Goal: Information Seeking & Learning: Learn about a topic

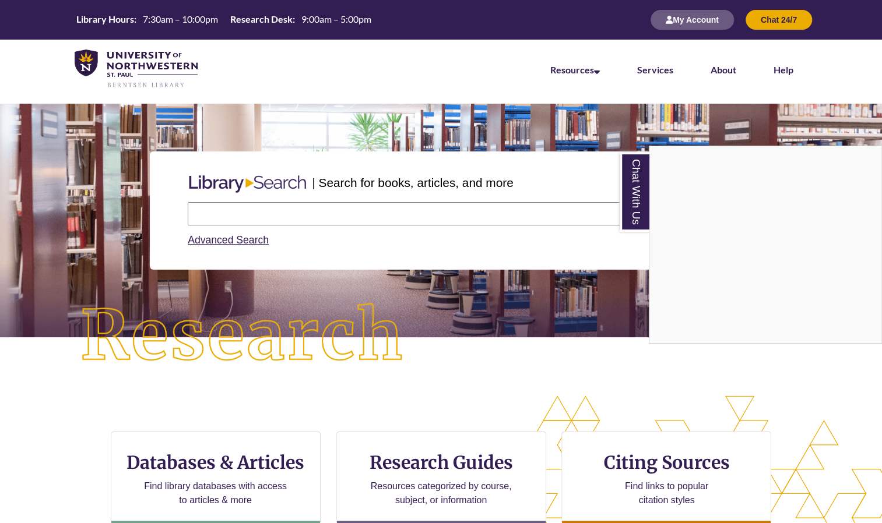
click at [213, 217] on div "Chat With Us" at bounding box center [441, 261] width 882 height 523
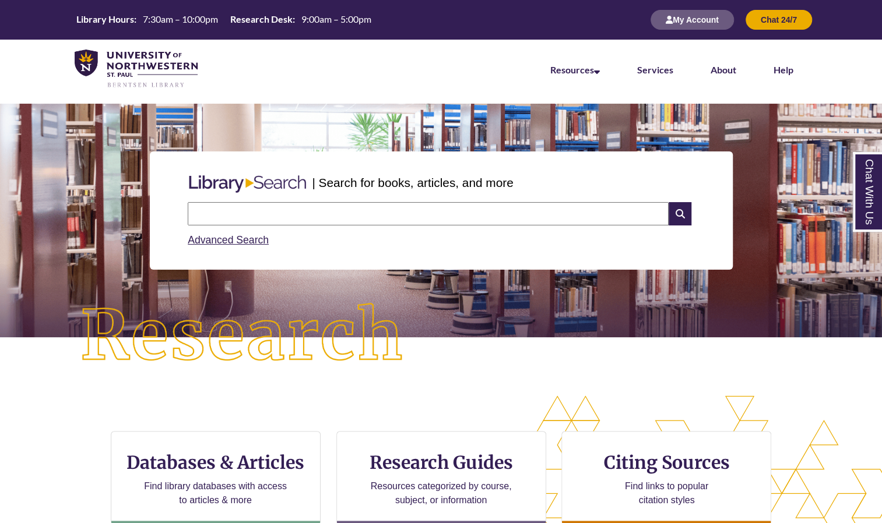
click at [216, 219] on input "text" at bounding box center [428, 213] width 481 height 23
type input "*"
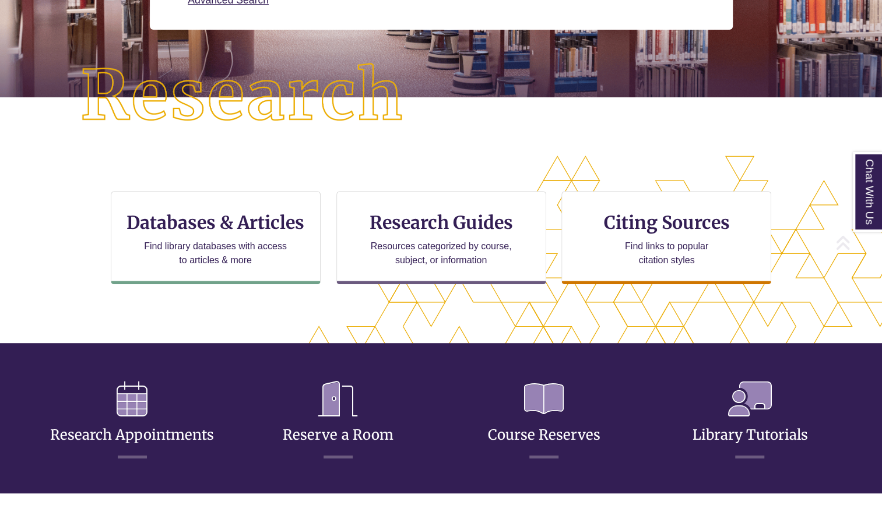
scroll to position [241, 0]
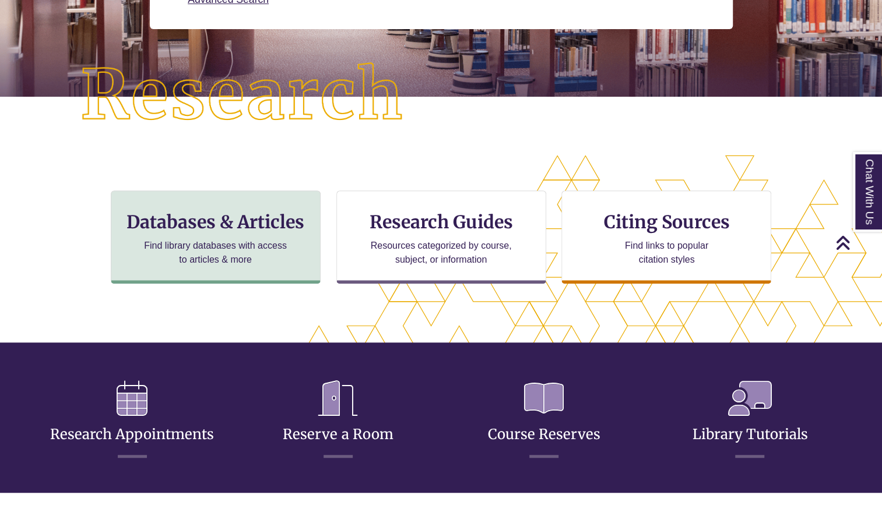
type input "**********"
click at [205, 269] on div "Databases & Articles Find library databases with access to articles & more" at bounding box center [216, 237] width 210 height 93
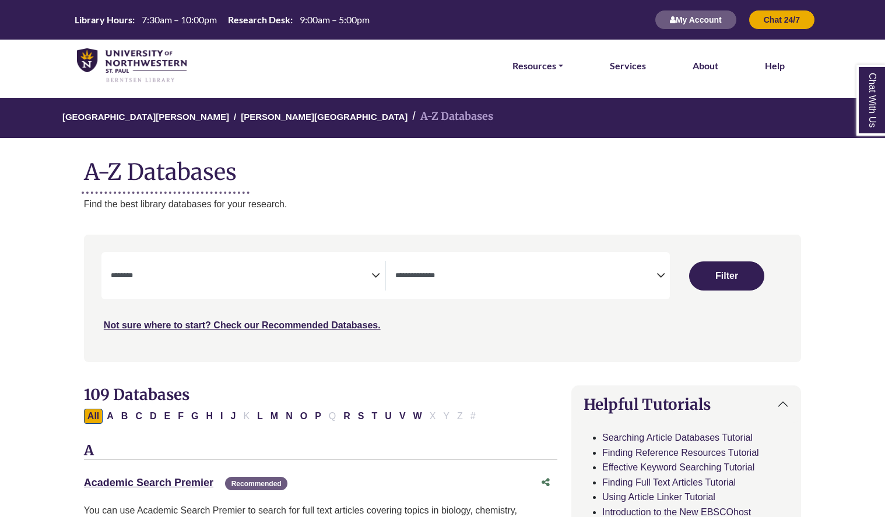
select select "Database Subject Filter"
select select "Database Types Filter"
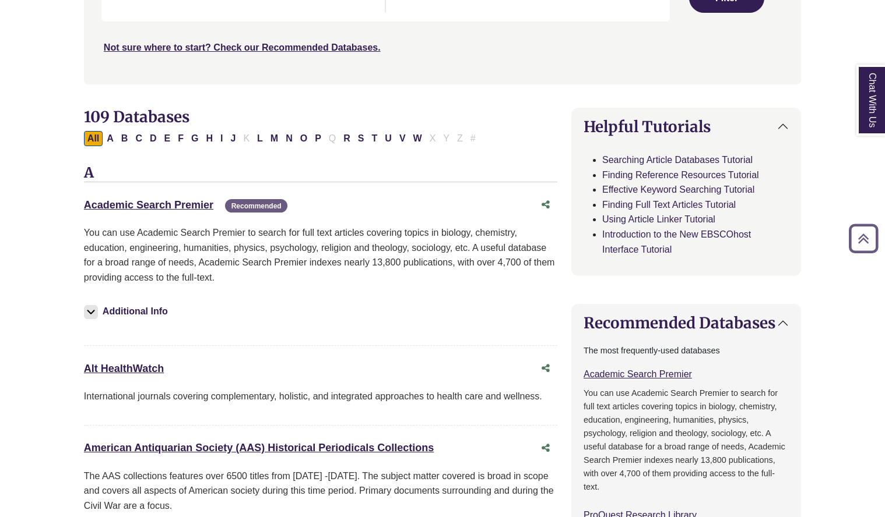
scroll to position [279, 0]
click at [181, 202] on link "Academic Search Premier This link opens in a new window" at bounding box center [148, 205] width 129 height 12
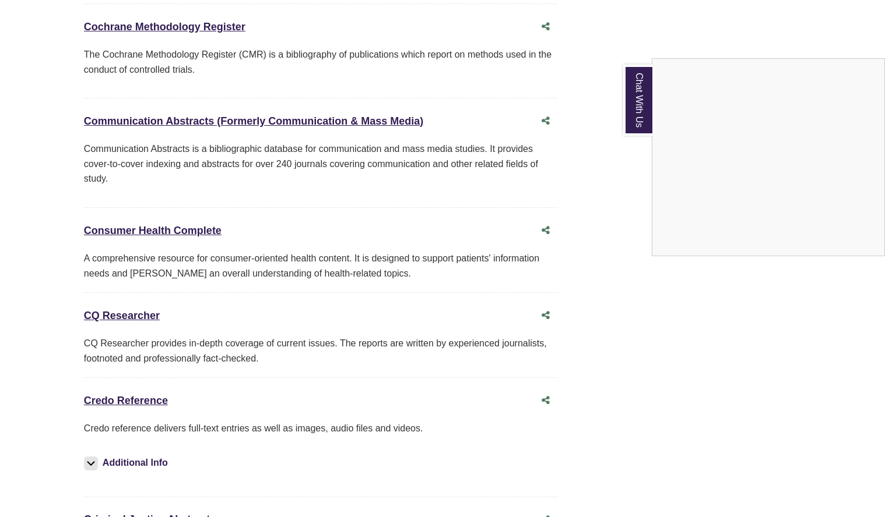
scroll to position [2642, 0]
click at [135, 371] on div "Chat With Us" at bounding box center [442, 258] width 885 height 517
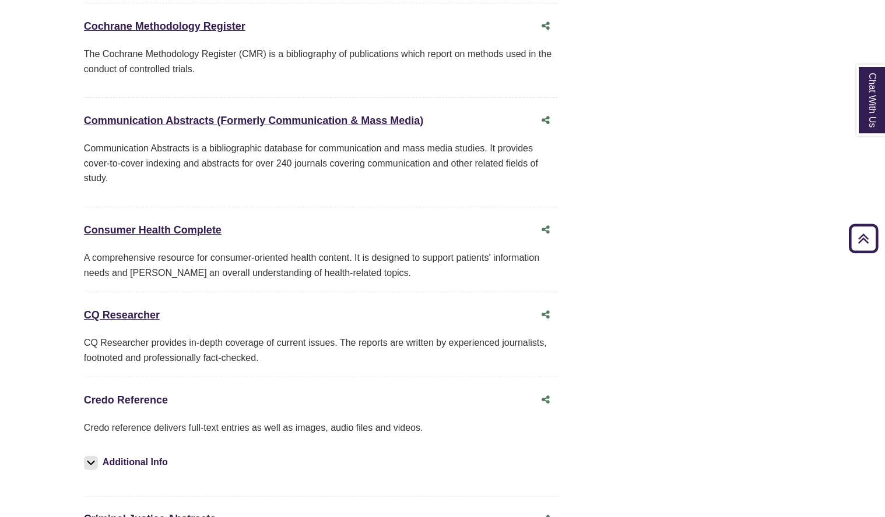
click at [131, 395] on link "Credo Reference This link opens in a new window" at bounding box center [126, 401] width 84 height 12
click at [96, 309] on link "CQ Researcher This link opens in a new window" at bounding box center [122, 315] width 76 height 12
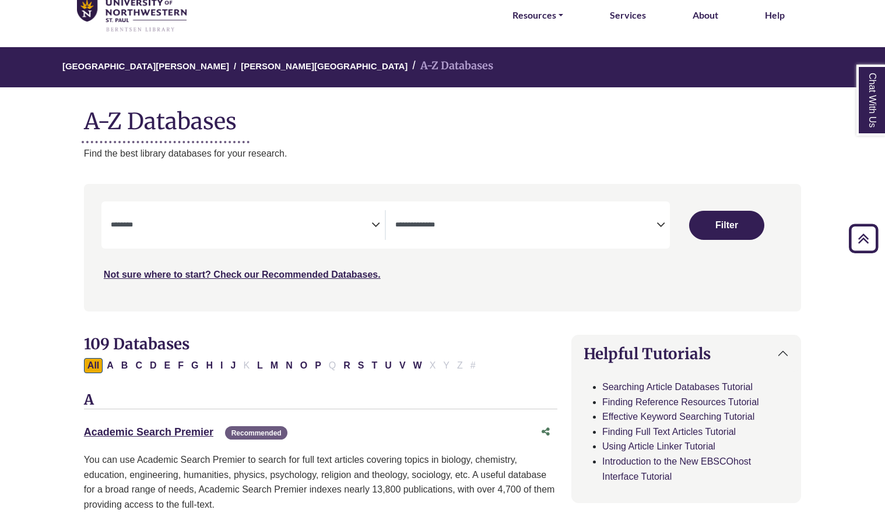
scroll to position [0, 0]
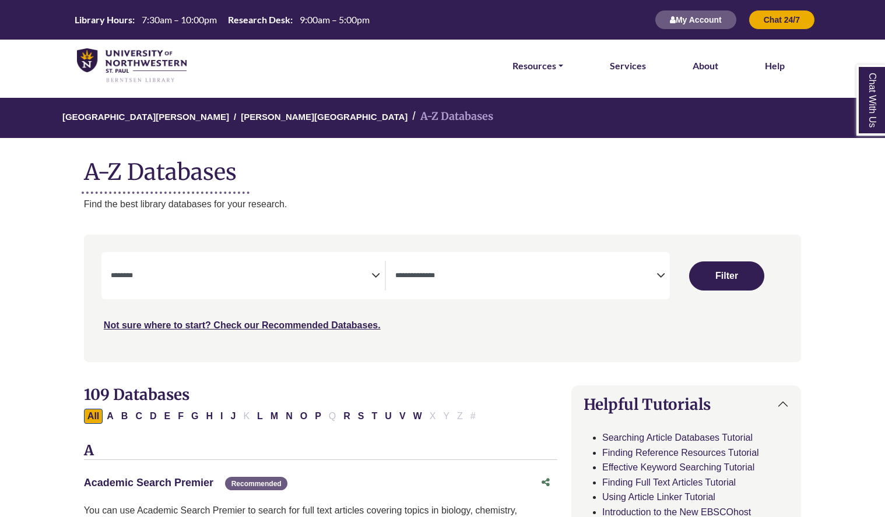
click at [179, 480] on link "Academic Search Premier This link opens in a new window" at bounding box center [148, 483] width 129 height 12
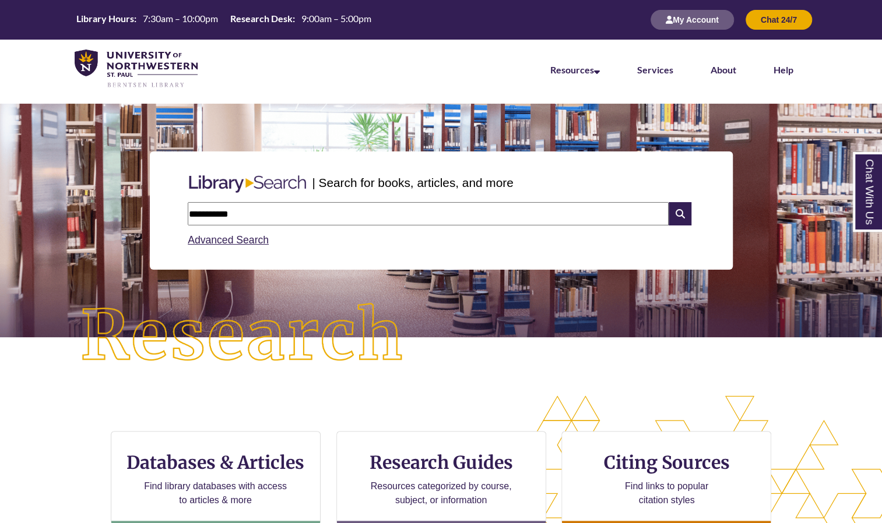
click at [266, 213] on input "**********" at bounding box center [428, 213] width 481 height 23
type input "*"
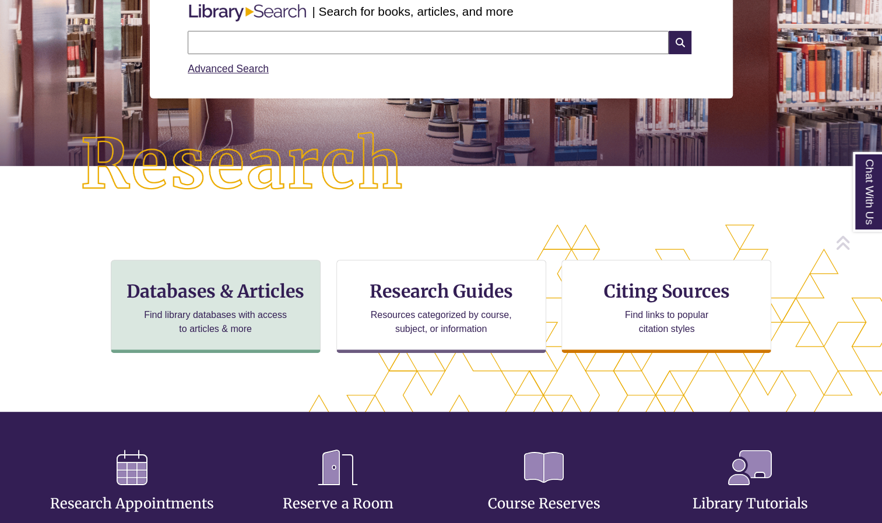
scroll to position [175, 0]
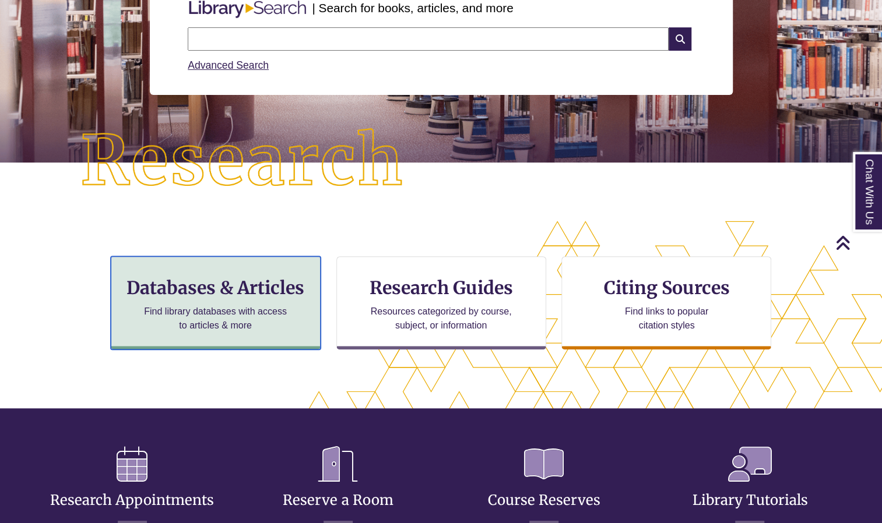
click at [281, 309] on p "Find library databases with access to articles & more" at bounding box center [215, 319] width 152 height 28
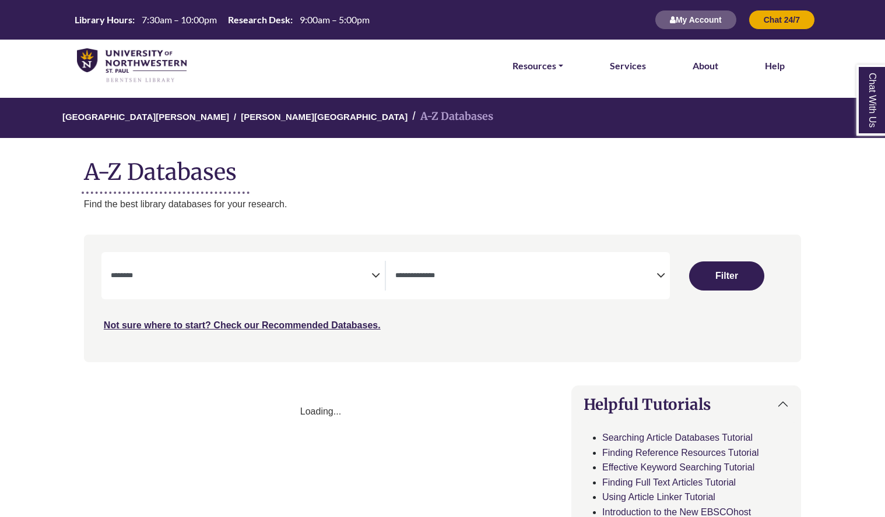
select select "Database Subject Filter"
select select "Database Types Filter"
select select "Database Subject Filter"
select select "Database Types Filter"
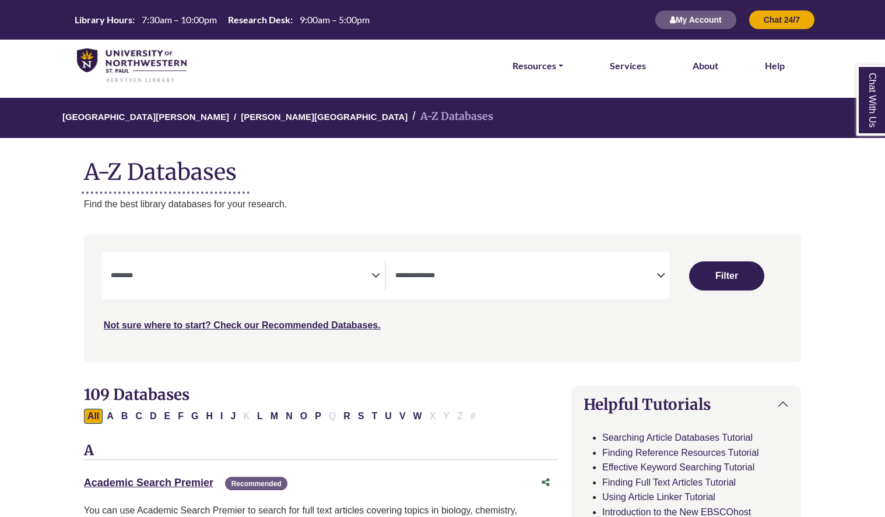
click at [251, 282] on span "Search filters" at bounding box center [241, 276] width 261 height 30
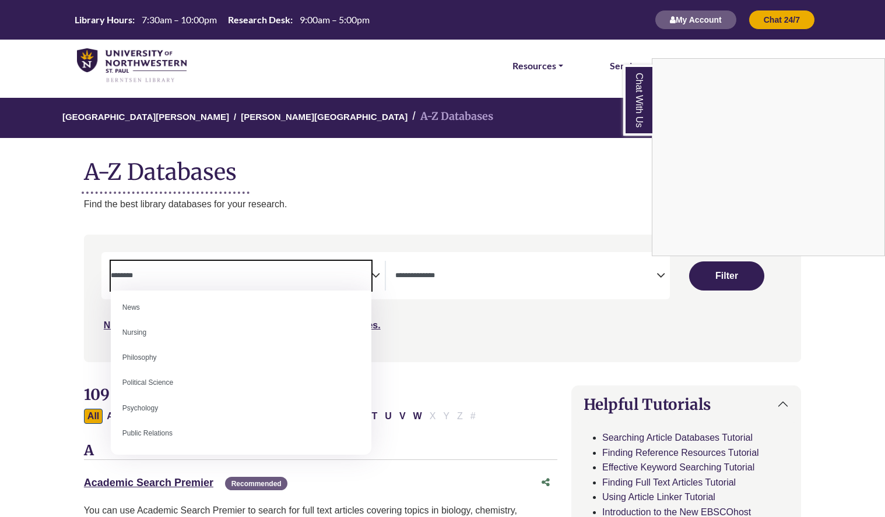
scroll to position [837, 0]
select select "*****"
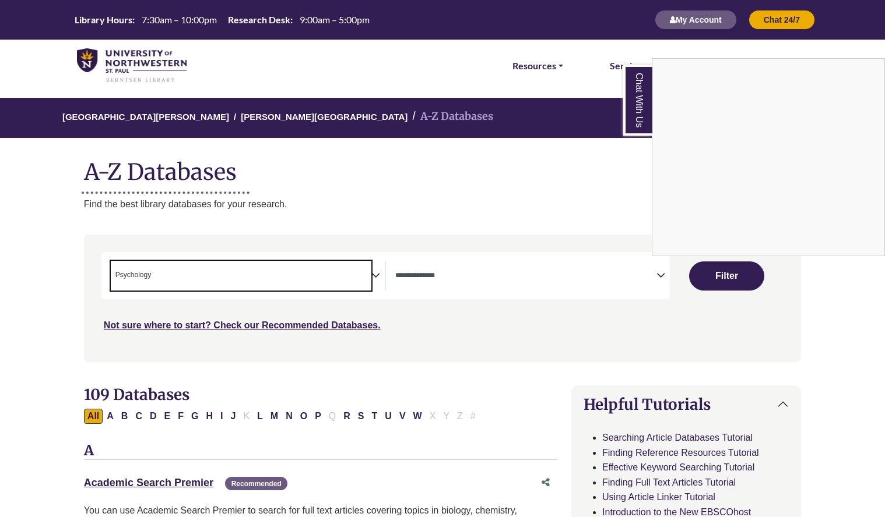
scroll to position [424, 0]
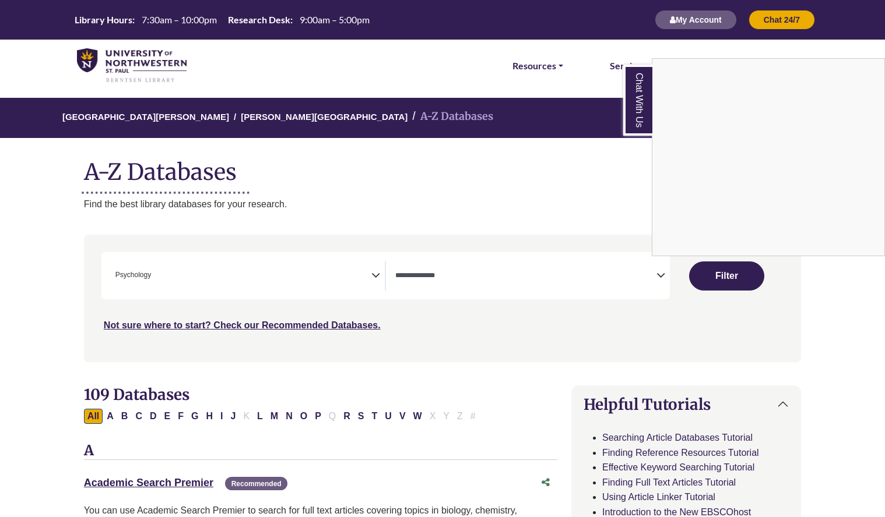
click at [418, 272] on div "Chat With Us" at bounding box center [442, 258] width 885 height 517
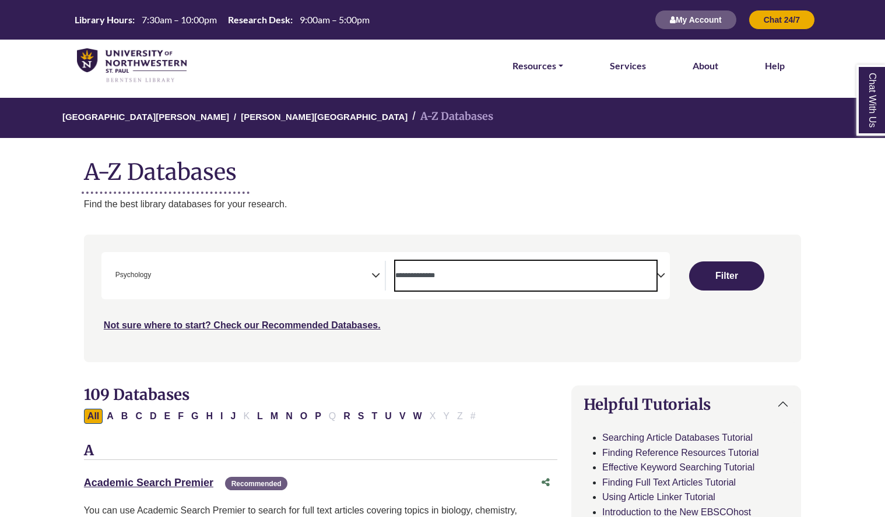
click at [450, 279] on textarea "Search" at bounding box center [525, 276] width 261 height 9
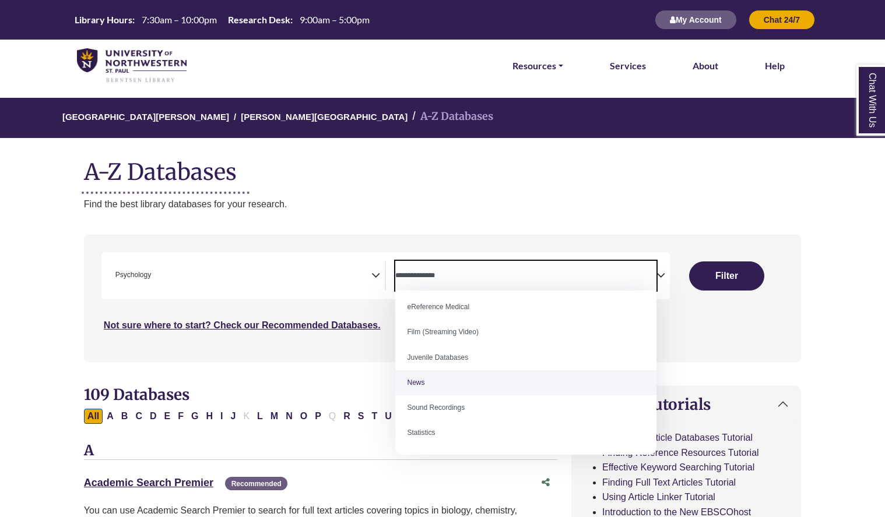
scroll to position [0, 0]
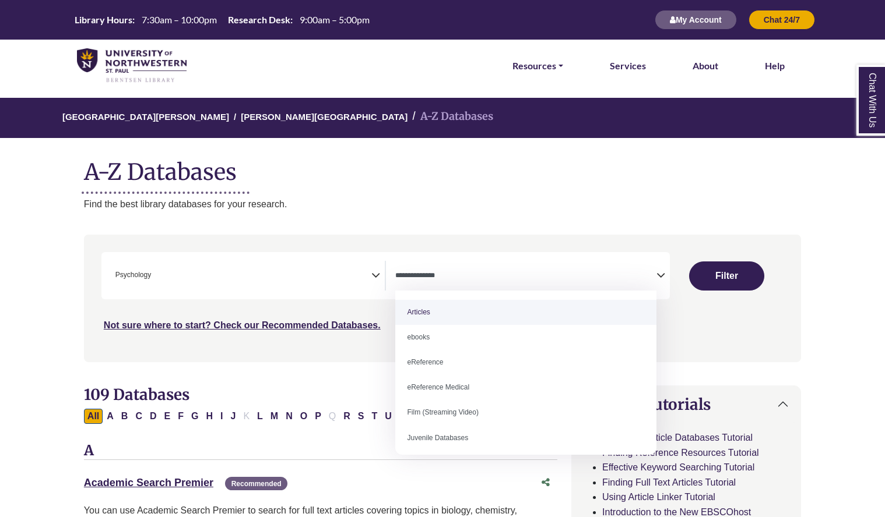
select select "*****"
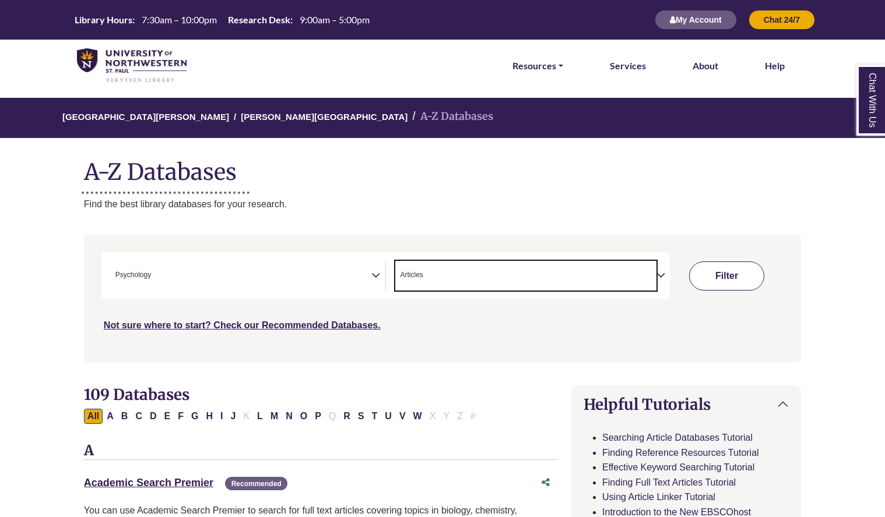
click at [730, 267] on button "Filter" at bounding box center [726, 276] width 75 height 29
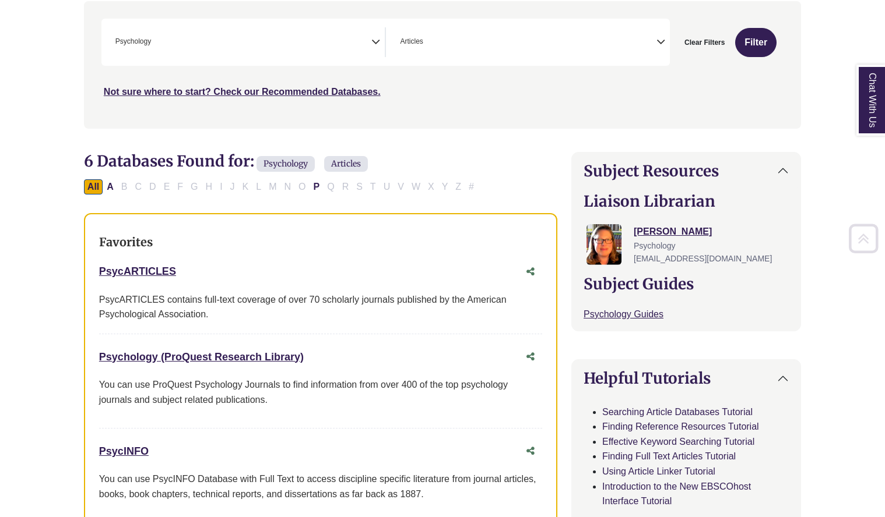
scroll to position [234, 0]
click at [159, 272] on link "PsycARTICLES This link opens in a new window" at bounding box center [137, 271] width 77 height 12
